Goal: Find specific page/section: Find specific page/section

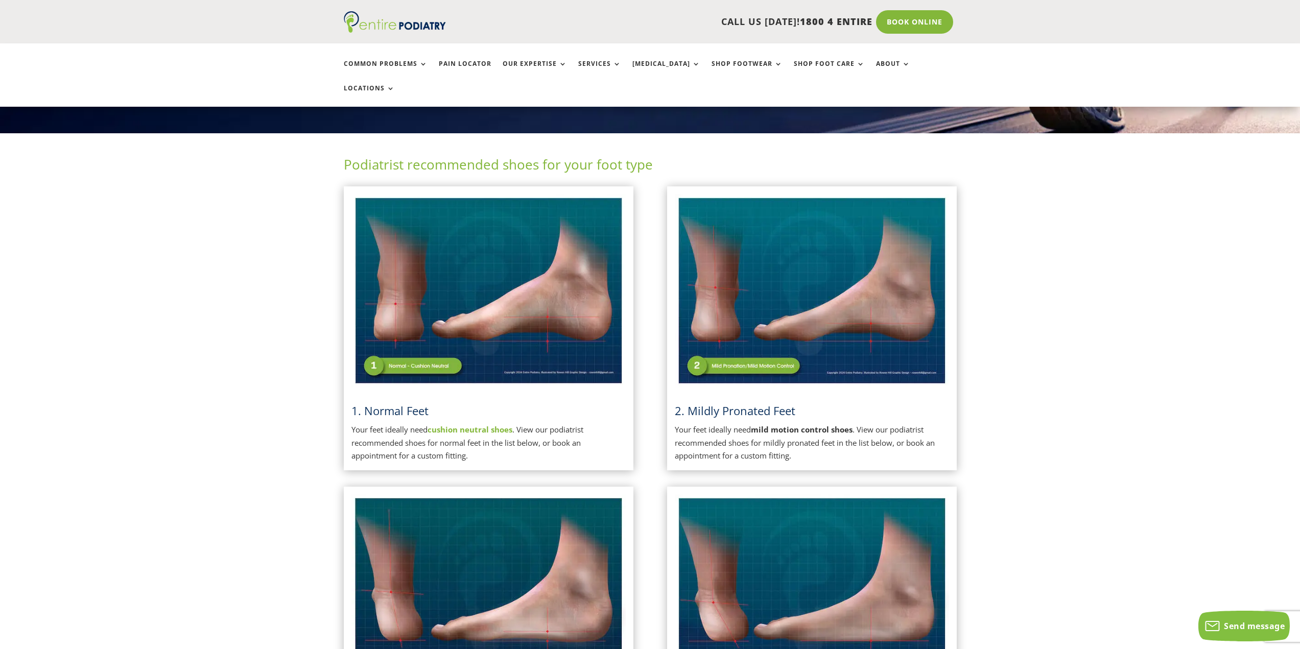
scroll to position [163, 0]
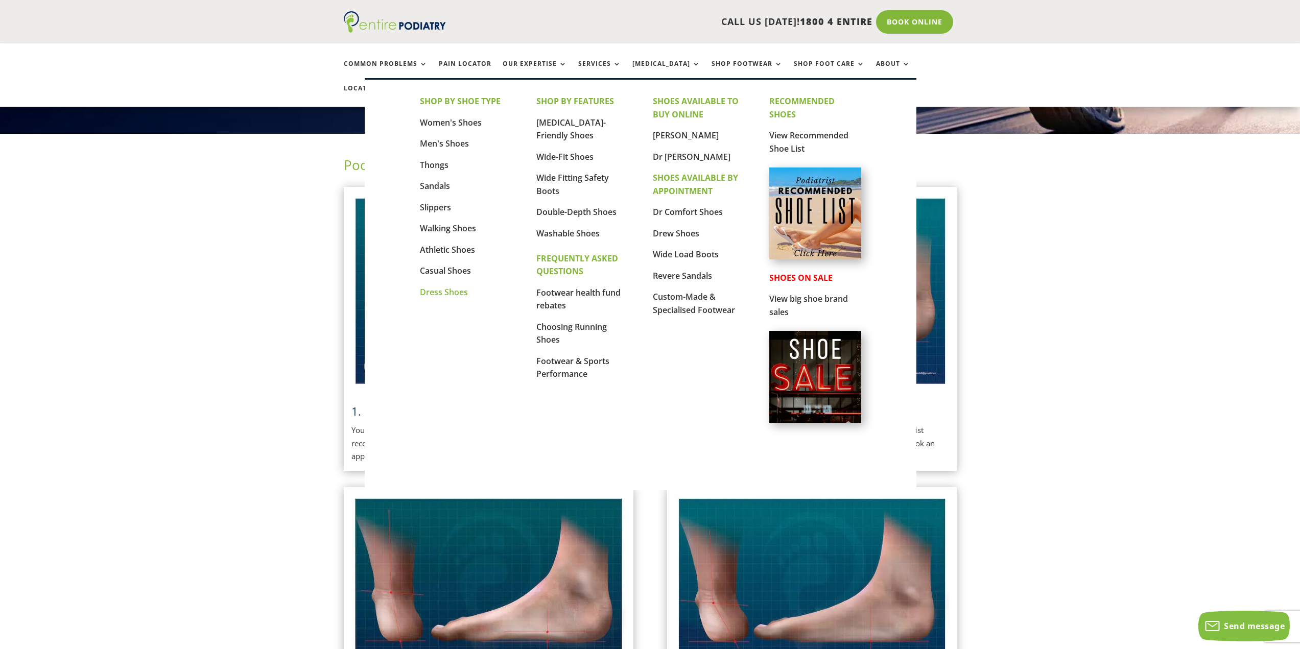
click at [441, 293] on link "Dress Shoes" at bounding box center [444, 292] width 48 height 11
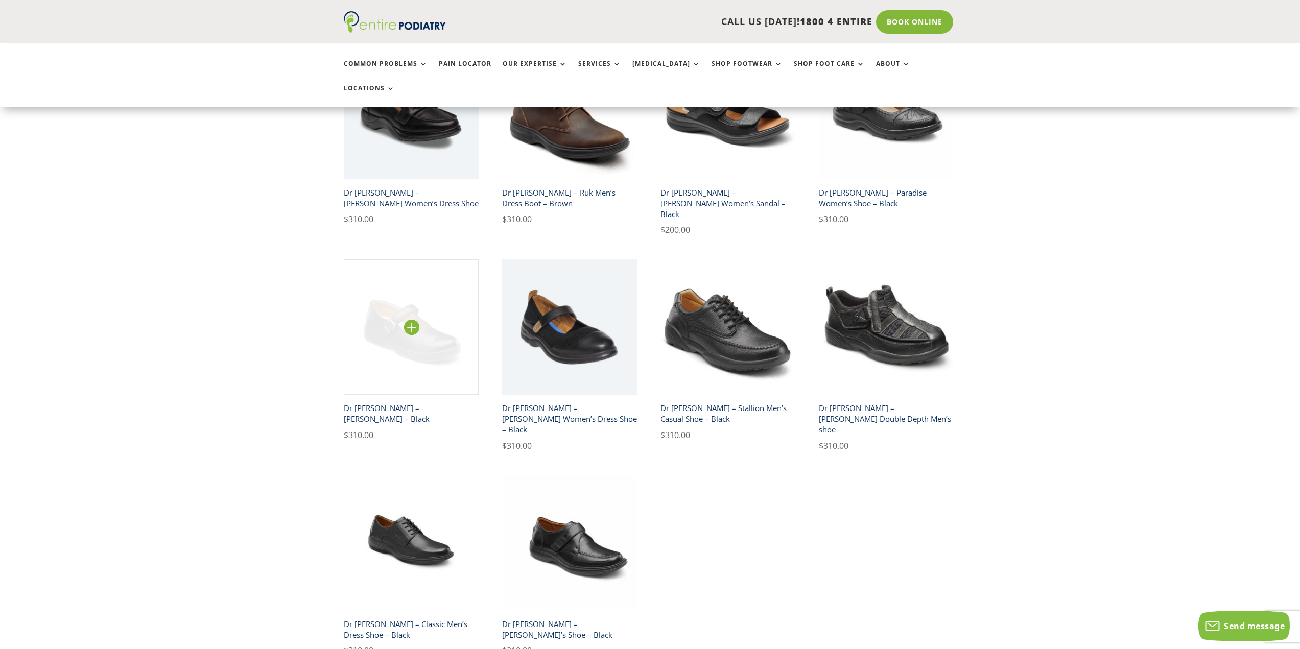
scroll to position [327, 0]
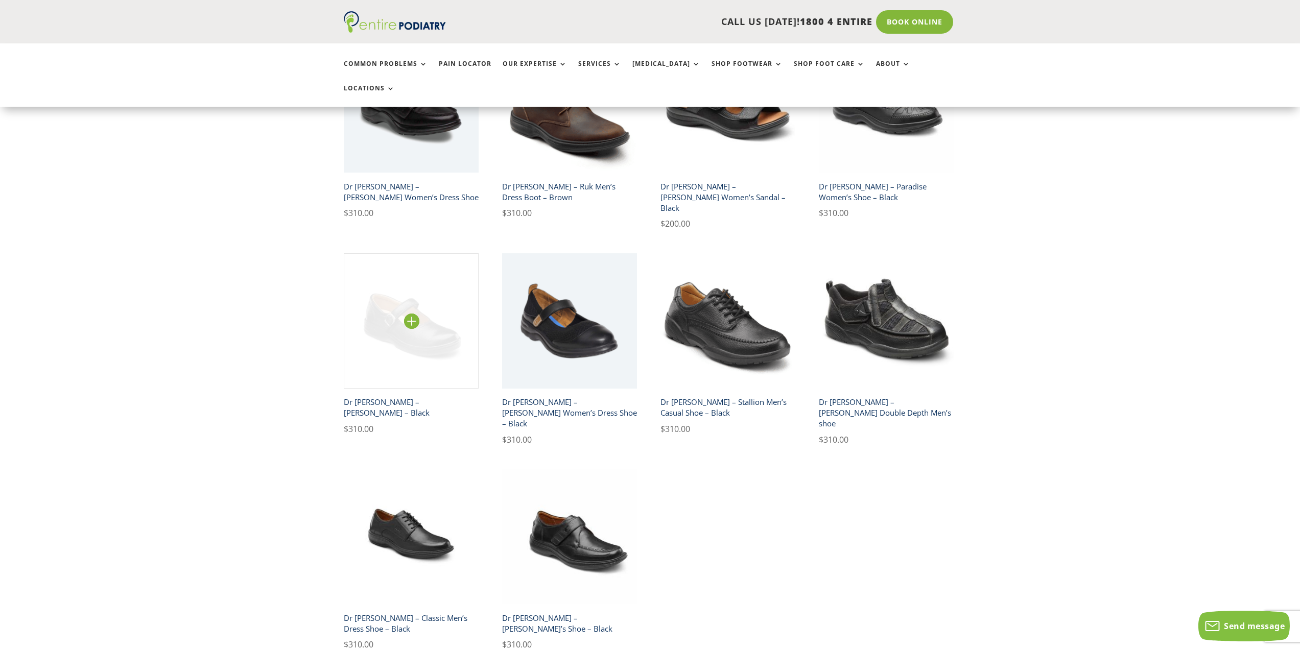
drag, startPoint x: 441, startPoint y: 291, endPoint x: 430, endPoint y: 283, distance: 13.6
